Goal: Transaction & Acquisition: Purchase product/service

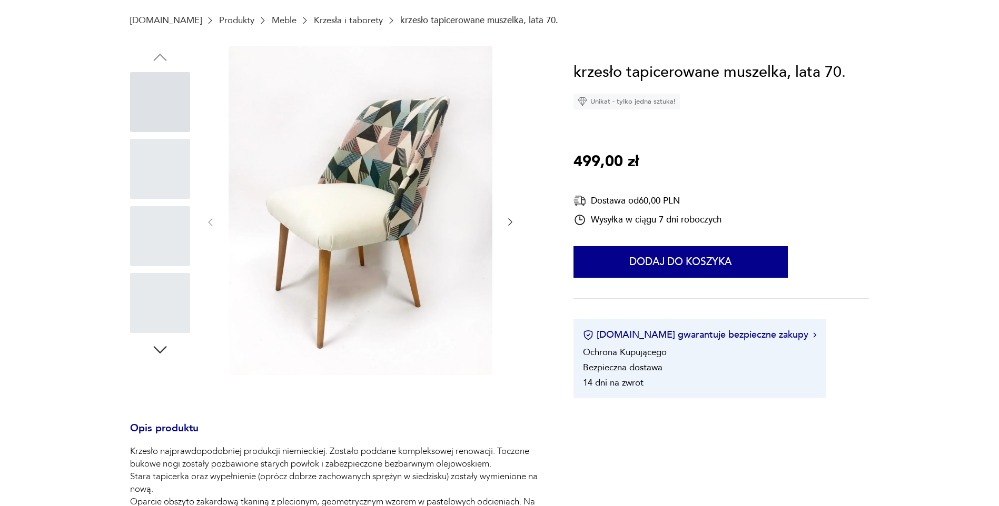
scroll to position [158, 0]
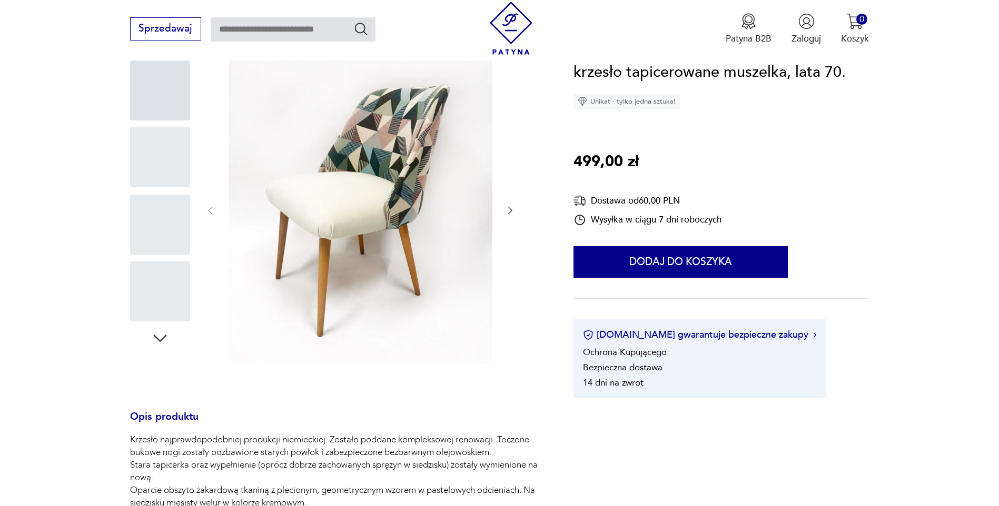
click at [511, 209] on icon "button" at bounding box center [510, 210] width 11 height 11
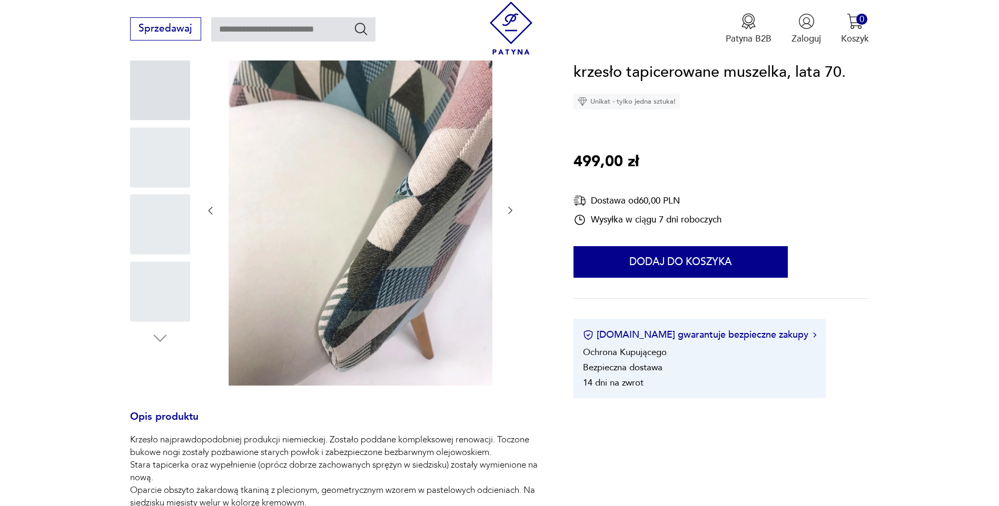
click at [210, 212] on icon "button" at bounding box center [210, 210] width 4 height 7
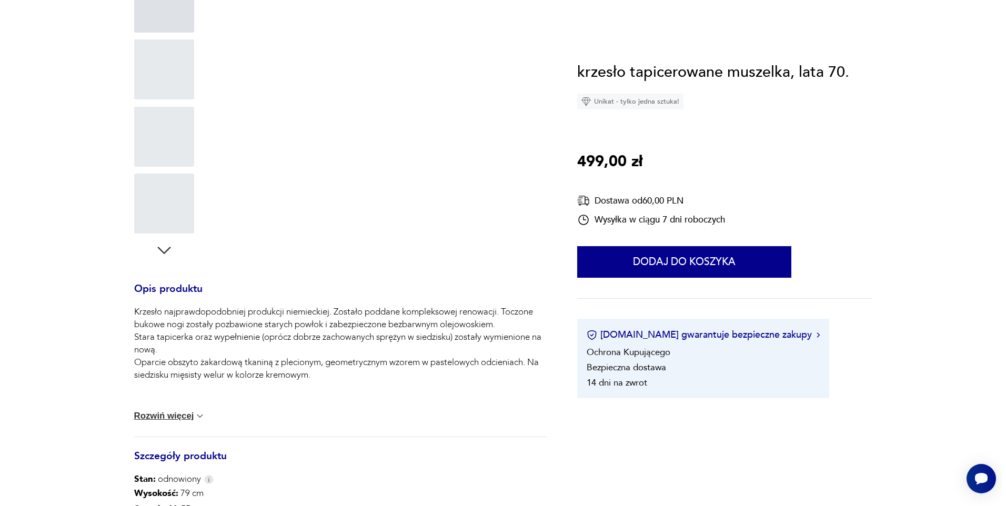
scroll to position [0, 0]
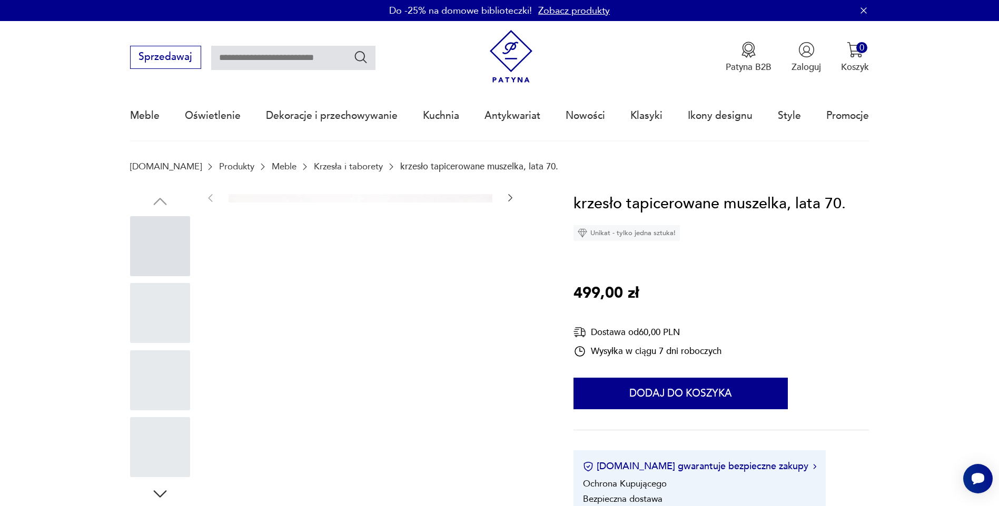
click at [165, 264] on div at bounding box center [160, 246] width 60 height 60
click at [308, 201] on img at bounding box center [360, 359] width 264 height 330
